Goal: Navigation & Orientation: Find specific page/section

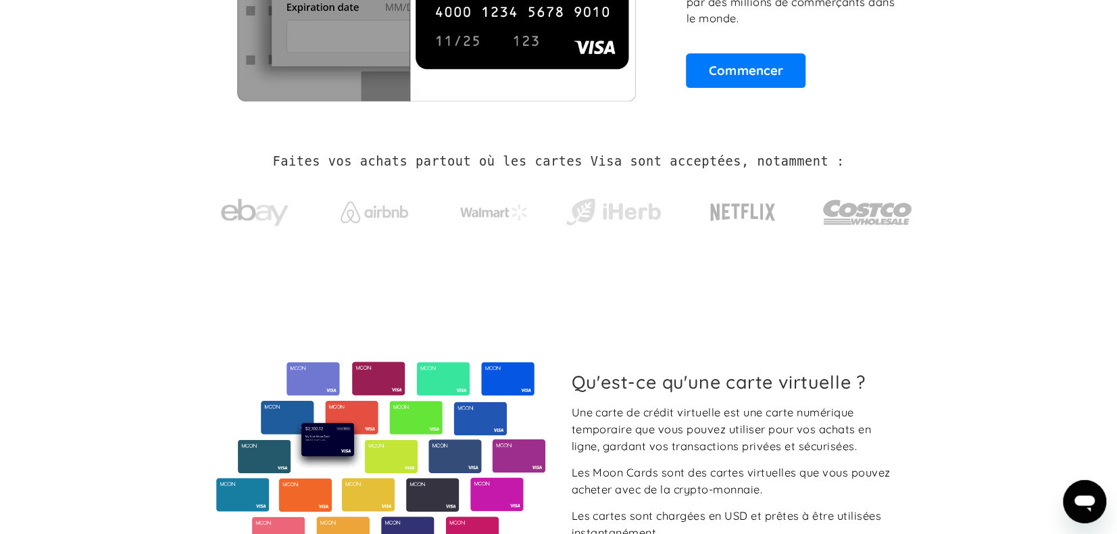
scroll to position [119, 0]
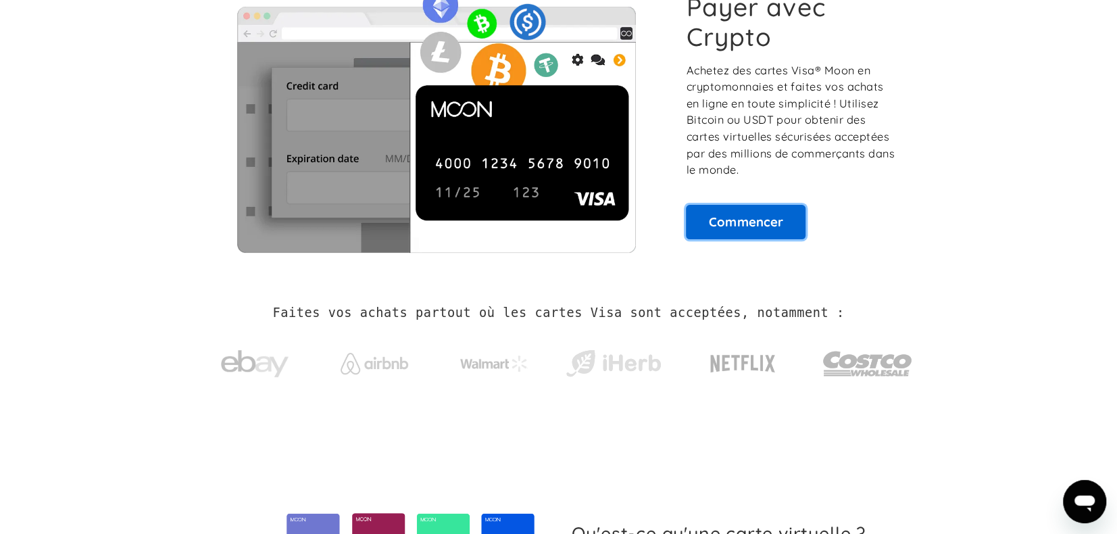
click at [768, 213] on link "Commencer" at bounding box center [746, 222] width 120 height 34
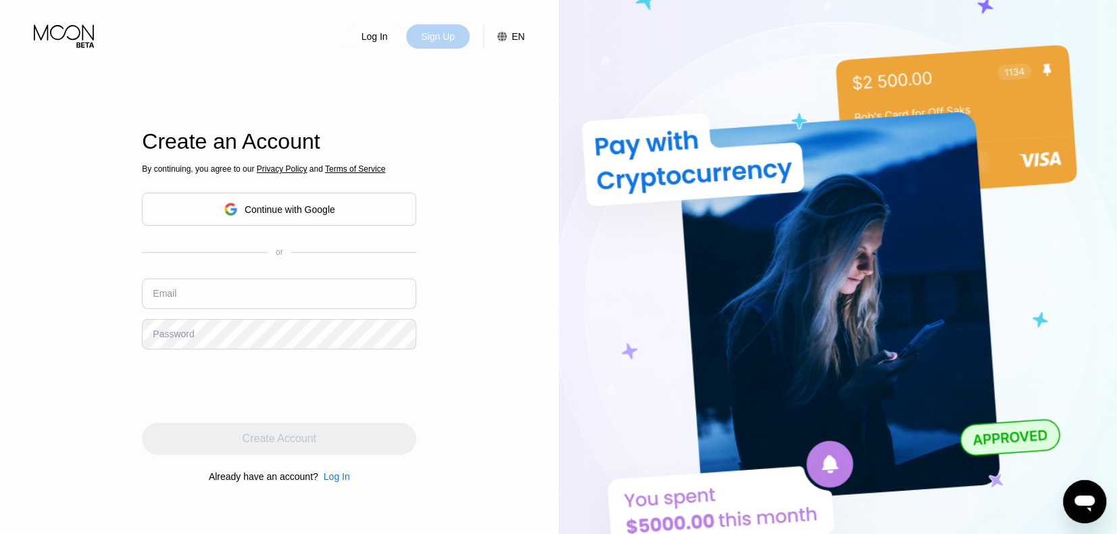
click at [435, 38] on div "Sign Up" at bounding box center [438, 37] width 36 height 14
click at [525, 33] on div "Log In Sign Up EN Language English Save" at bounding box center [279, 24] width 559 height 49
click at [524, 35] on div "EN" at bounding box center [518, 36] width 13 height 11
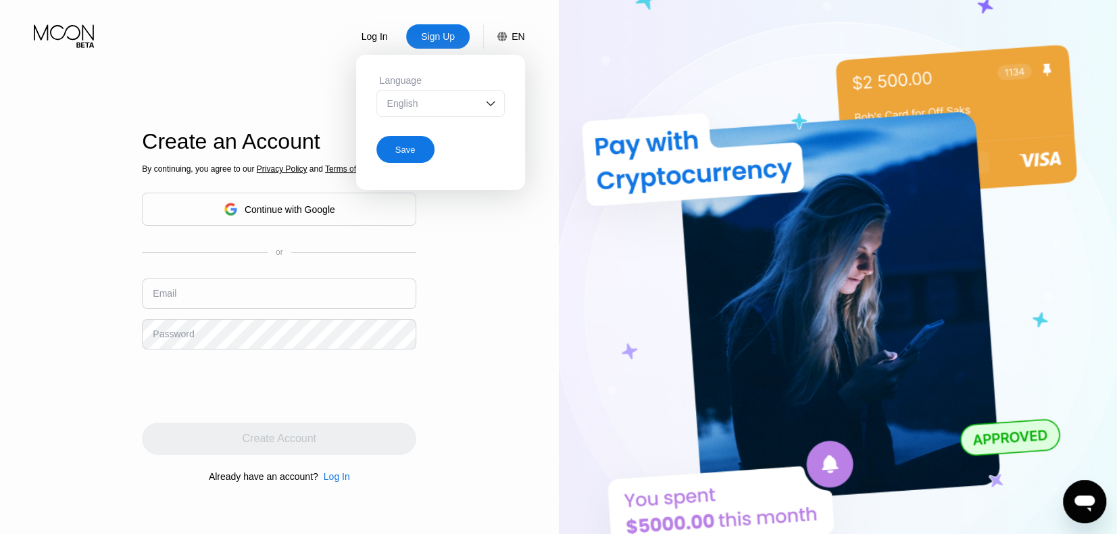
click at [485, 106] on img at bounding box center [491, 104] width 14 height 14
click at [576, 68] on img at bounding box center [838, 293] width 559 height 587
click at [601, 284] on img at bounding box center [838, 293] width 559 height 587
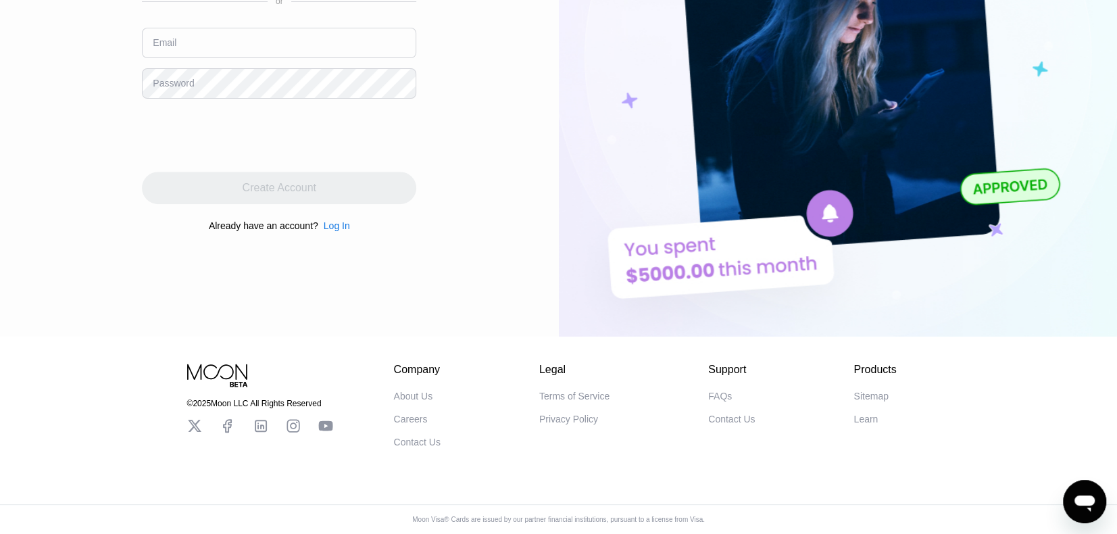
scroll to position [260, 0]
click at [738, 414] on div "Contact Us" at bounding box center [731, 419] width 47 height 11
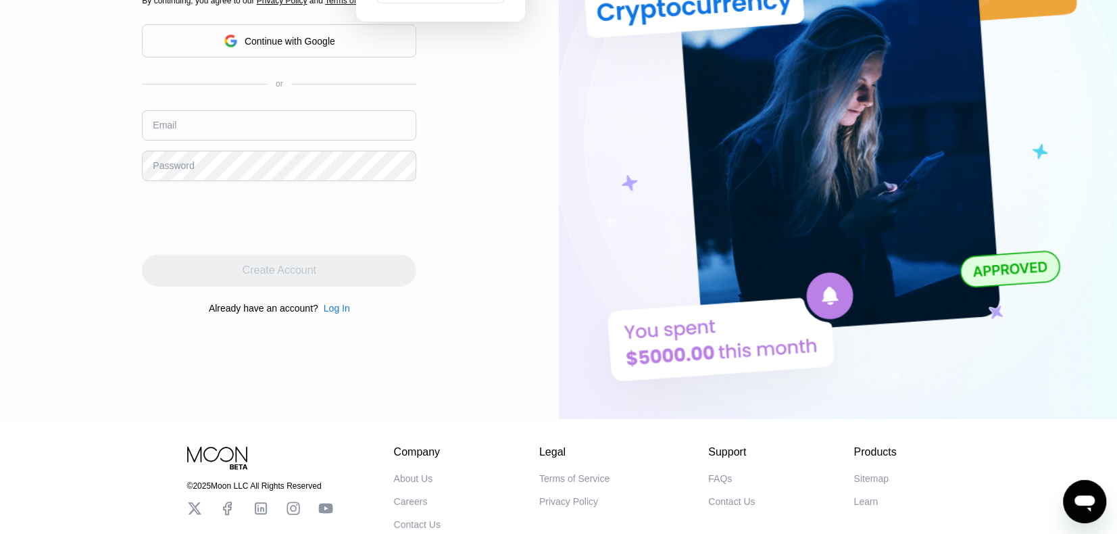
scroll to position [0, 0]
